Goal: Information Seeking & Learning: Learn about a topic

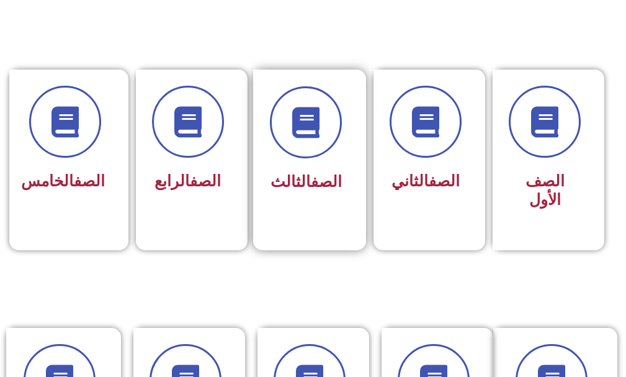
scroll to position [310, 0]
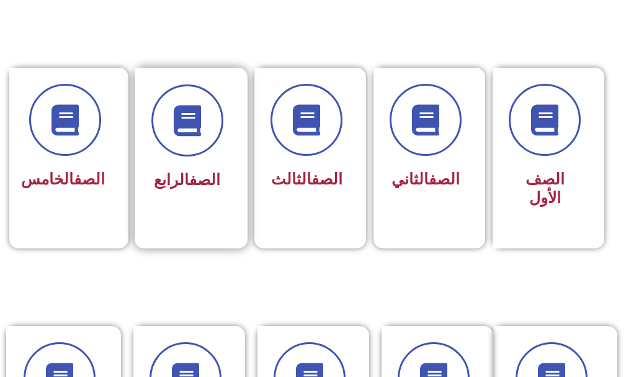
click at [197, 172] on link "الصف" at bounding box center [204, 180] width 31 height 18
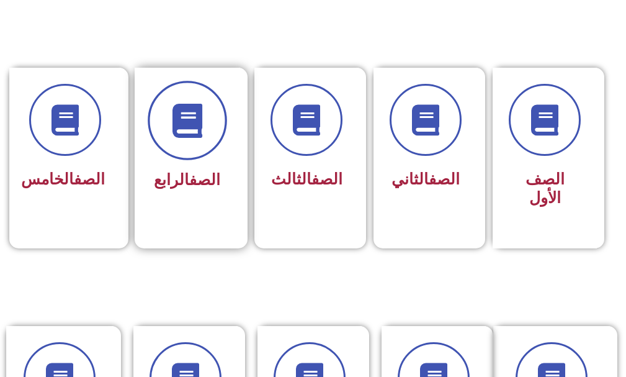
click at [200, 126] on icon at bounding box center [187, 121] width 34 height 34
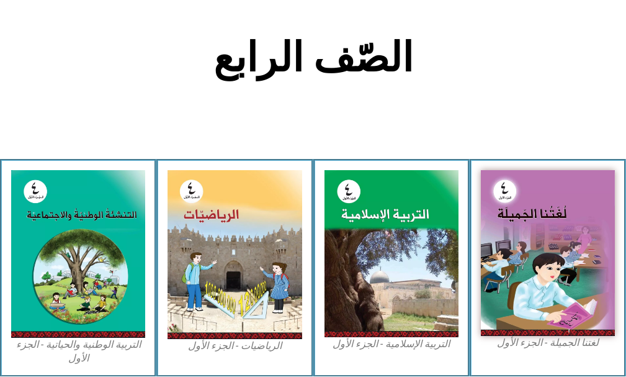
scroll to position [248, 0]
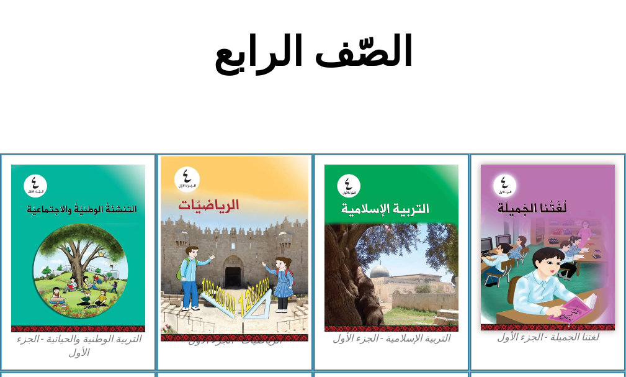
click at [219, 217] on img at bounding box center [235, 248] width 148 height 185
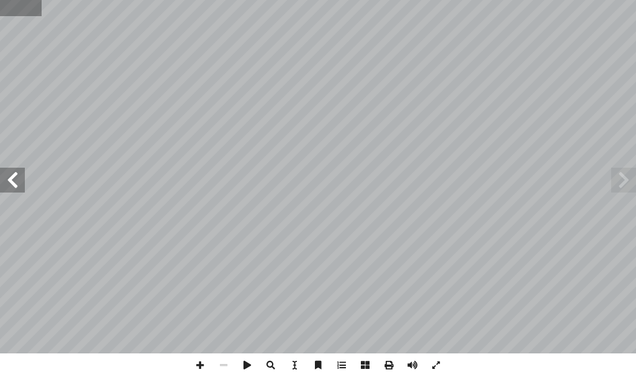
click at [14, 2] on input "text" at bounding box center [21, 8] width 42 height 16
type input "**"
click at [201, 369] on span at bounding box center [200, 365] width 24 height 24
click at [512, 53] on html "الصفحة الرئيسية الصف الأول الصف الثاني الصف الثالث الصف الرابع الصف الخامس الصف…" at bounding box center [318, 26] width 636 height 53
